Goal: Contribute content

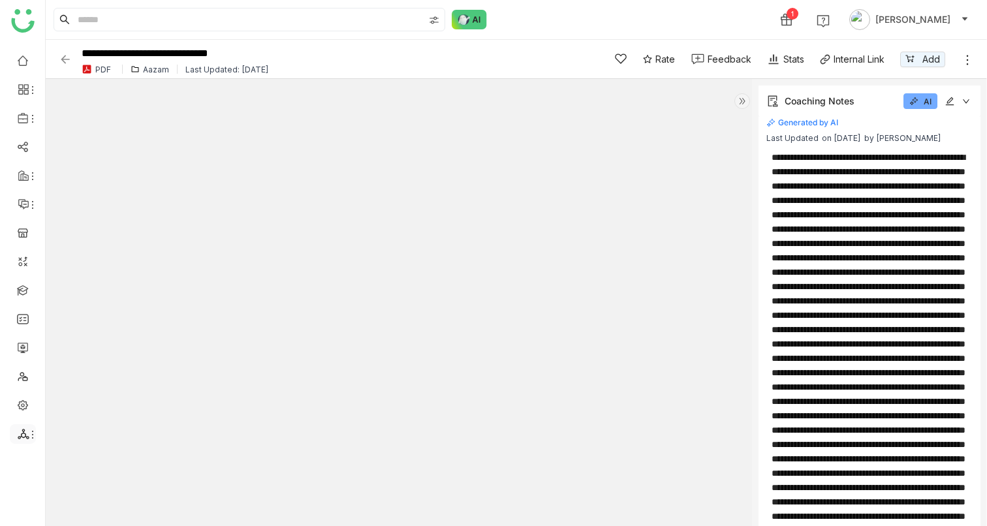
click at [30, 307] on li at bounding box center [23, 435] width 26 height 20
click at [24, 307] on icon at bounding box center [24, 434] width 12 height 12
click at [24, 287] on link at bounding box center [23, 289] width 12 height 11
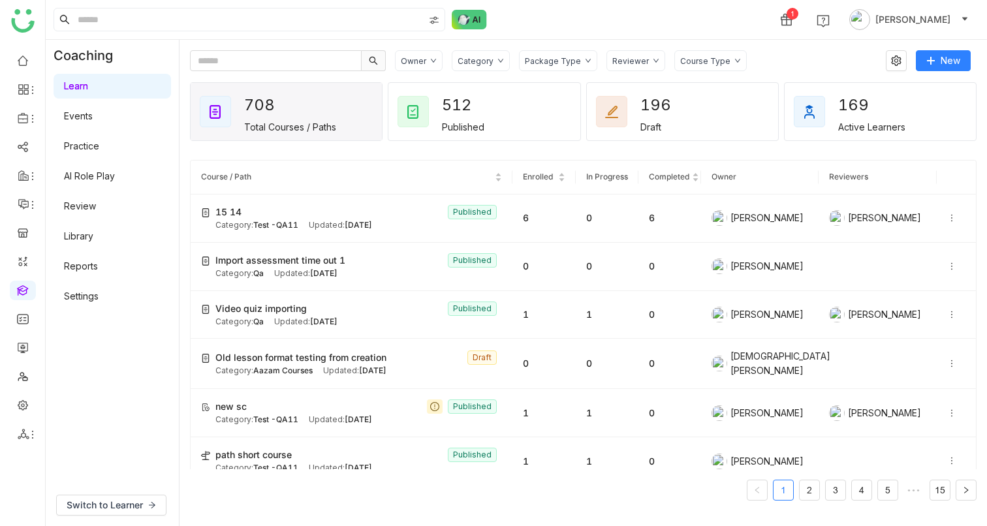
click at [87, 116] on link "Events" at bounding box center [78, 115] width 29 height 11
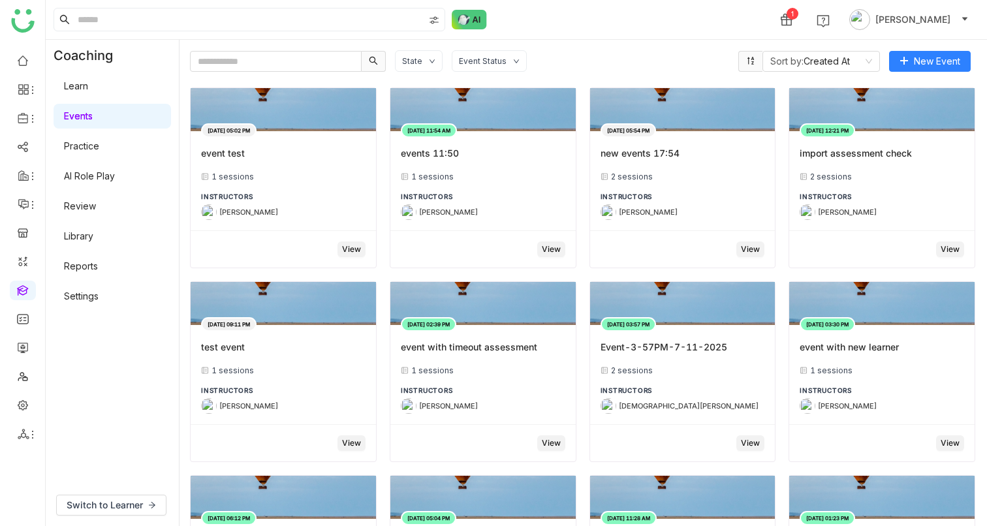
click at [88, 238] on link "Library" at bounding box center [78, 236] width 29 height 11
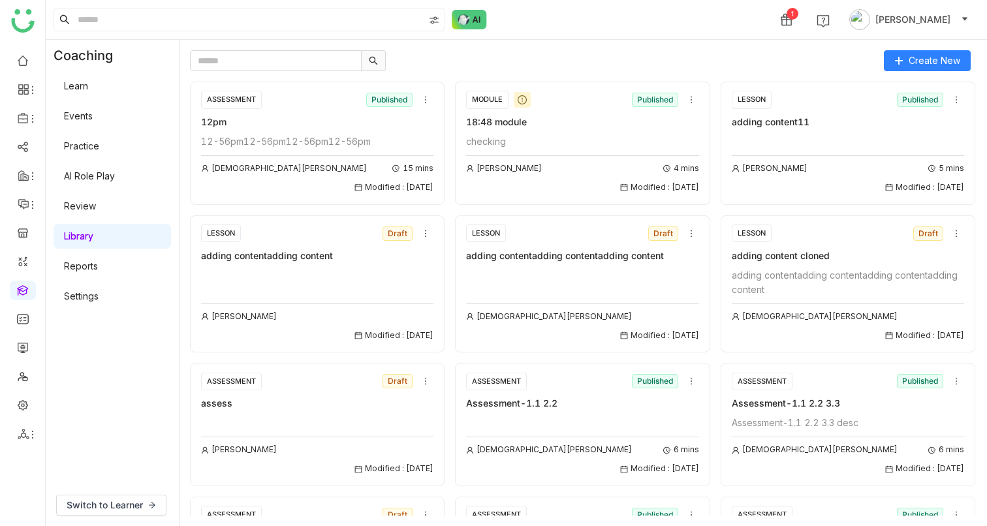
click at [402, 135] on div "12-56pm12-56pm12-56pm12-56pm" at bounding box center [317, 142] width 233 height 14
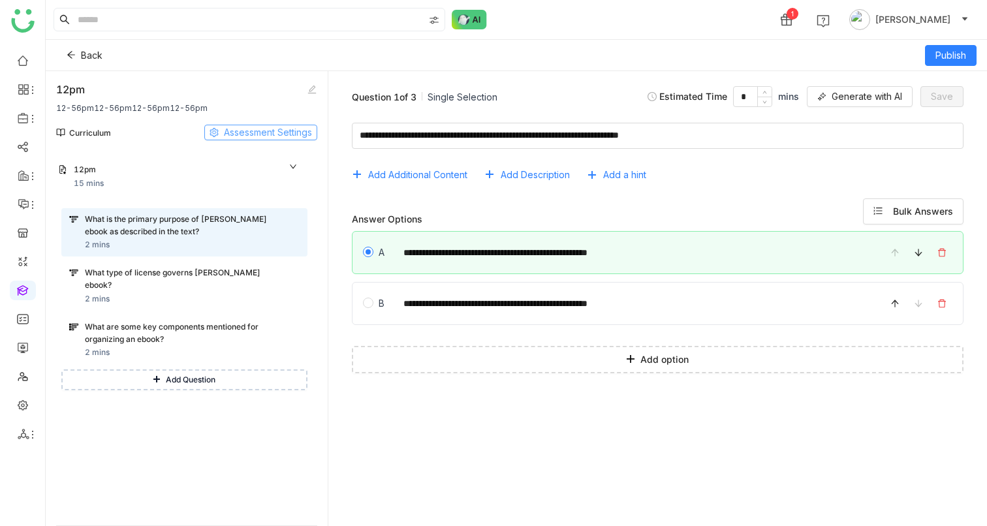
click at [266, 135] on span "Assessment Settings" at bounding box center [268, 132] width 88 height 14
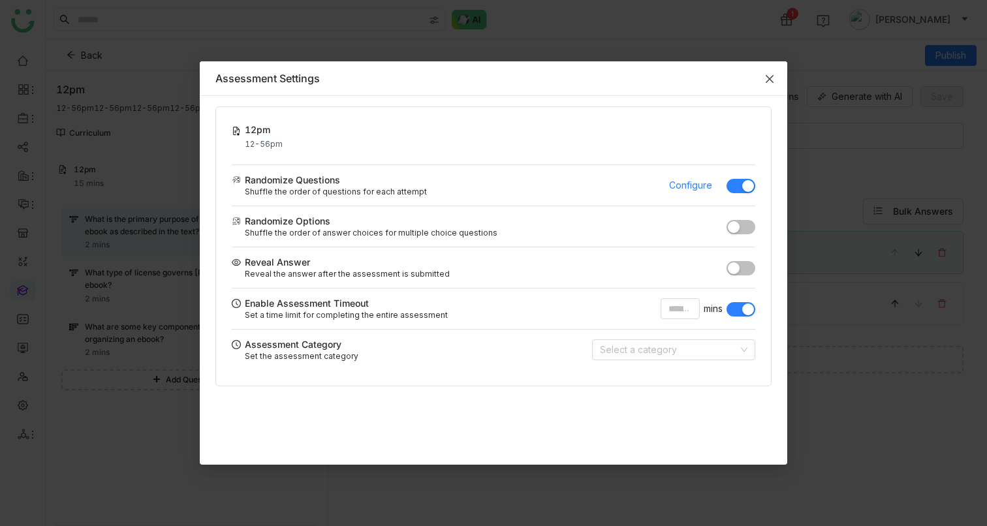
click at [768, 80] on icon "Close" at bounding box center [770, 79] width 10 height 10
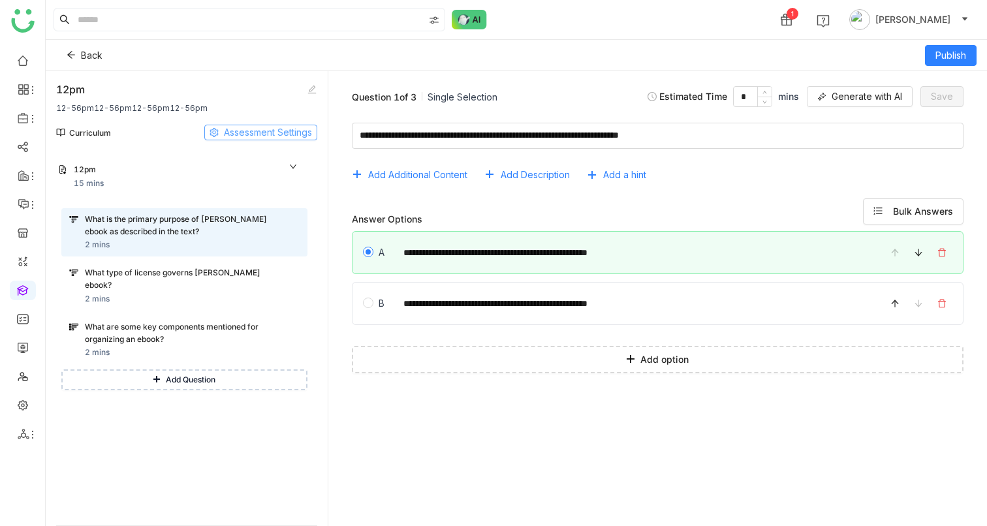
click at [244, 129] on span "Assessment Settings" at bounding box center [268, 132] width 88 height 14
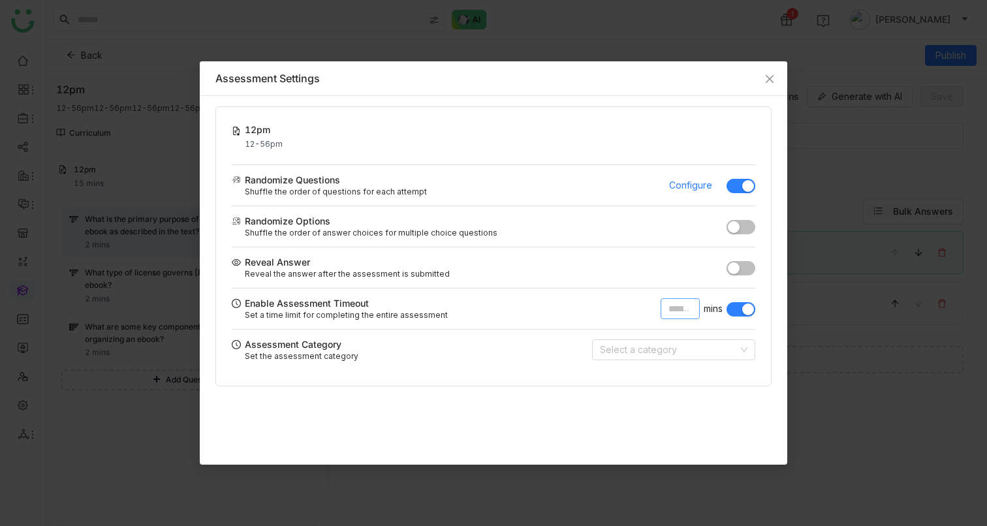
click at [682, 307] on input "**" at bounding box center [680, 308] width 39 height 21
type input "**"
click at [839, 208] on nz-modal-container "Assessment Settings 12pm 12-56pm Saved! Randomize Questions Shuffle the order o…" at bounding box center [493, 263] width 987 height 526
click at [767, 77] on icon "Close" at bounding box center [770, 79] width 10 height 10
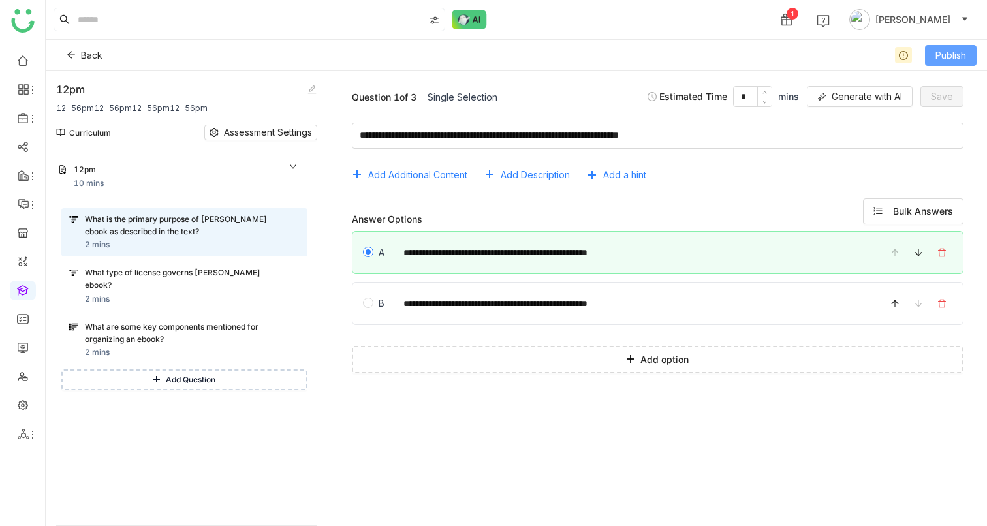
click at [938, 56] on span "Publish" at bounding box center [951, 55] width 31 height 14
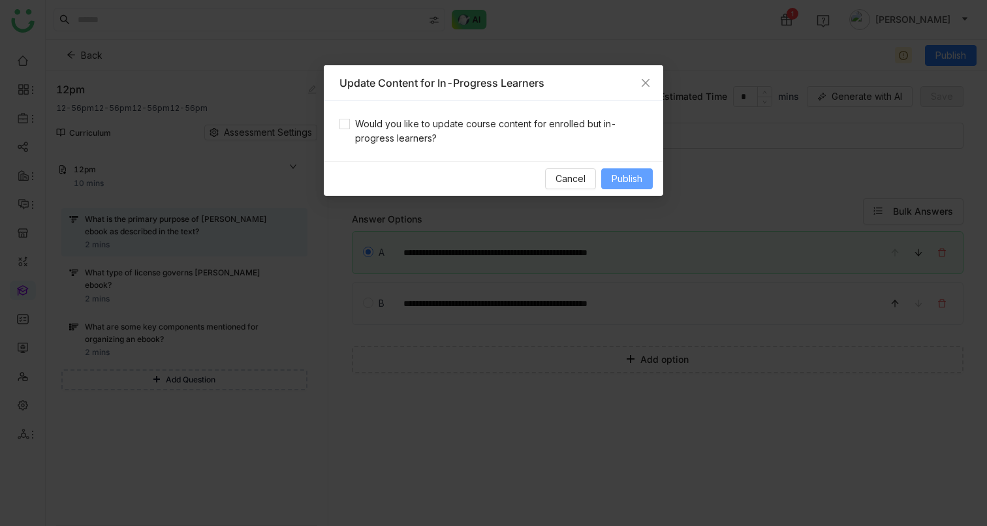
click at [627, 180] on span "Publish" at bounding box center [627, 179] width 31 height 14
